Goal: Navigation & Orientation: Find specific page/section

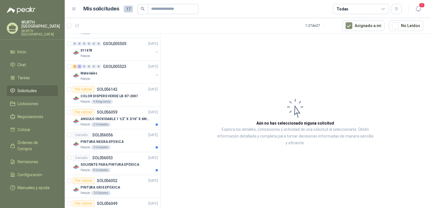
scroll to position [254, 0]
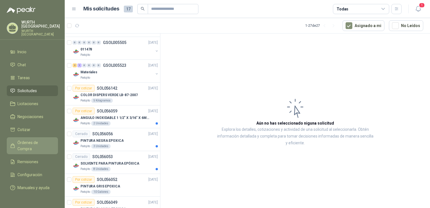
click at [29, 139] on span "Órdenes de Compra" at bounding box center [34, 145] width 35 height 12
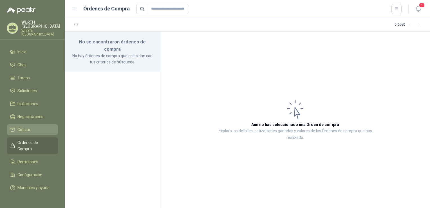
click at [27, 126] on span "Cotizar" at bounding box center [23, 129] width 13 height 6
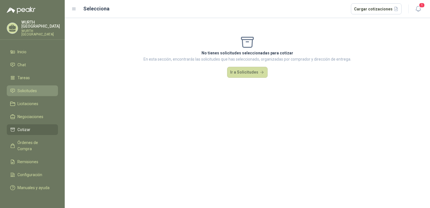
click at [31, 88] on span "Solicitudes" at bounding box center [26, 91] width 19 height 6
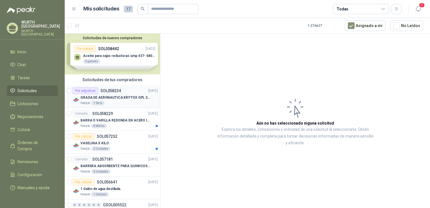
click at [124, 98] on p "GRASA DE AERONAUTICA KRYTOX GPL 207 (SE ADJUNTA IMAGEN DE REFERENCIA)" at bounding box center [116, 97] width 70 height 5
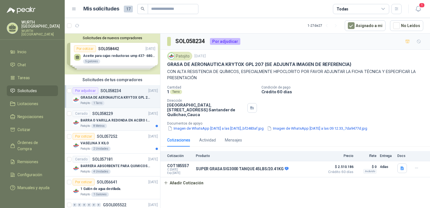
click at [125, 121] on p "BARRA O VARILLA REDONDA EN ACERO INOXIDABLE DE 2" O 50 MM" at bounding box center [116, 120] width 70 height 5
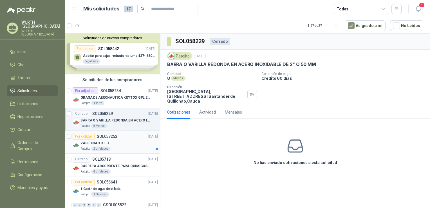
click at [115, 141] on div "VASELINA X KILO" at bounding box center [119, 143] width 77 height 7
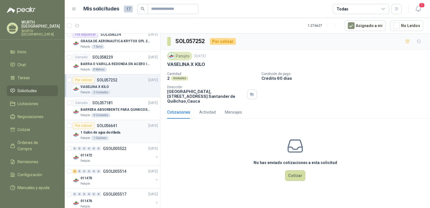
scroll to position [113, 0]
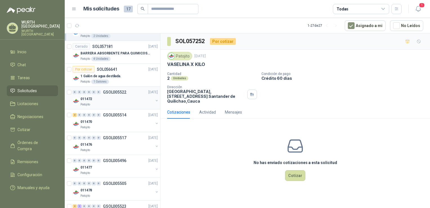
click at [122, 101] on div "011472 Patojito" at bounding box center [117, 100] width 73 height 11
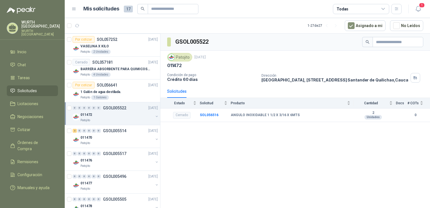
scroll to position [85, 0]
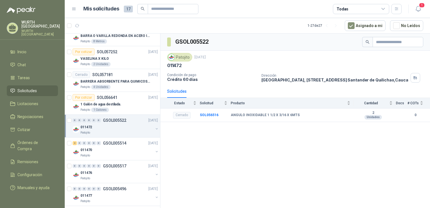
click at [122, 101] on div "1 Galón de agua destilada." at bounding box center [119, 104] width 77 height 7
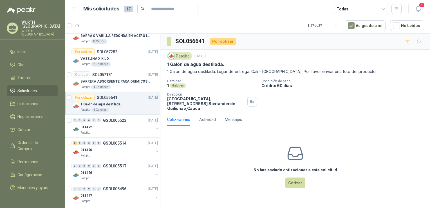
scroll to position [56, 0]
